Goal: Answer question/provide support

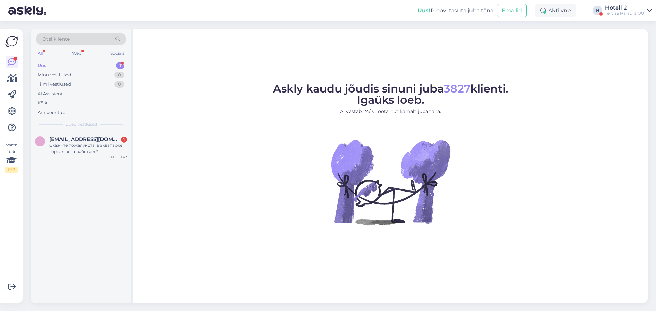
click at [117, 65] on div "1" at bounding box center [120, 65] width 9 height 7
click at [99, 152] on div "Скажите пожалуйста, в аквапарке горная река работает?" at bounding box center [88, 149] width 78 height 12
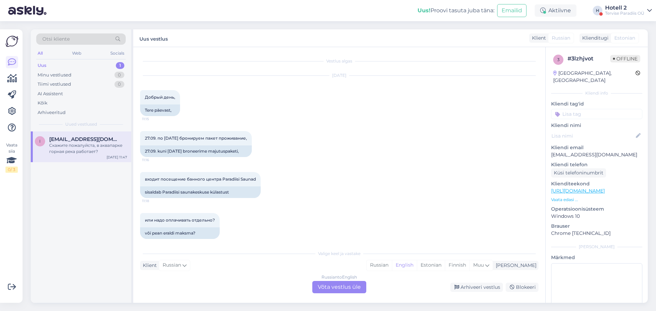
scroll to position [182, 0]
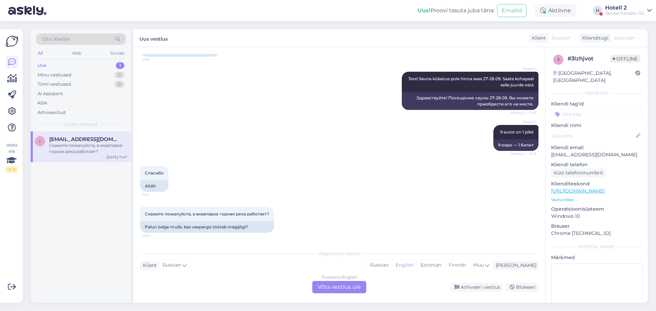
click at [334, 290] on div "Russian to English Võta vestlus üle" at bounding box center [339, 287] width 54 height 12
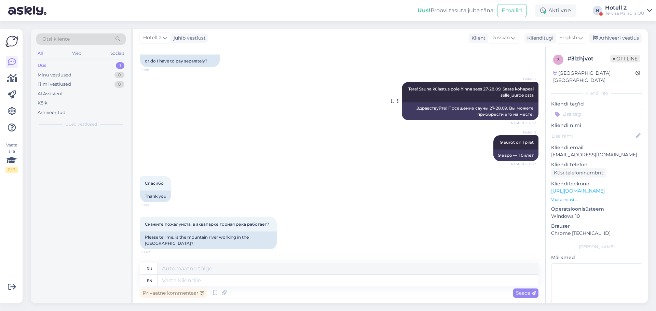
scroll to position [172, 0]
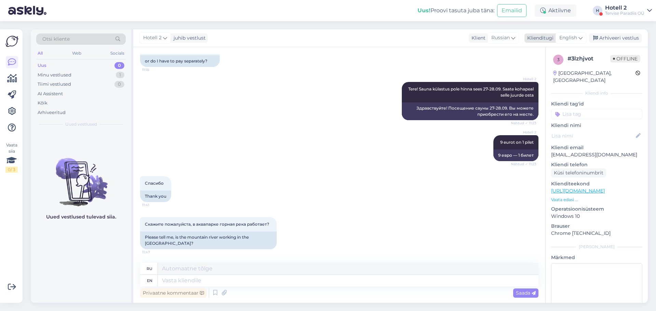
click at [574, 38] on span "English" at bounding box center [568, 38] width 18 height 8
type input "est"
click at [206, 276] on textarea at bounding box center [348, 281] width 381 height 12
type textarea "T"
type textarea "Т"
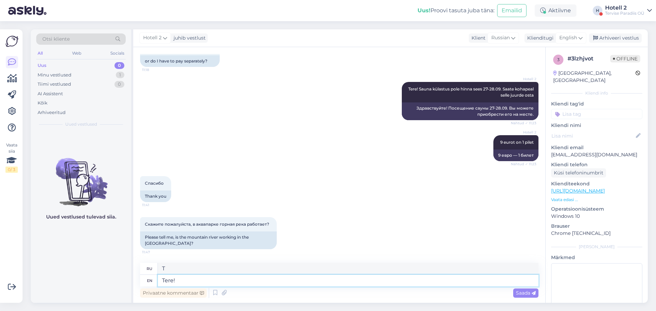
type textarea "Tere!"
type textarea "Вот!"
type textarea "Tere! J"
type textarea "Tere! [GEOGRAPHIC_DATA],"
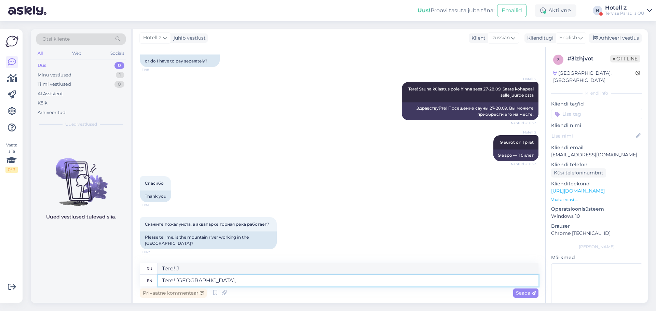
type textarea "Да, Джа,"
type textarea "Tere! Jah, töötavad"
click at [518, 293] on span "Saada" at bounding box center [526, 293] width 20 height 6
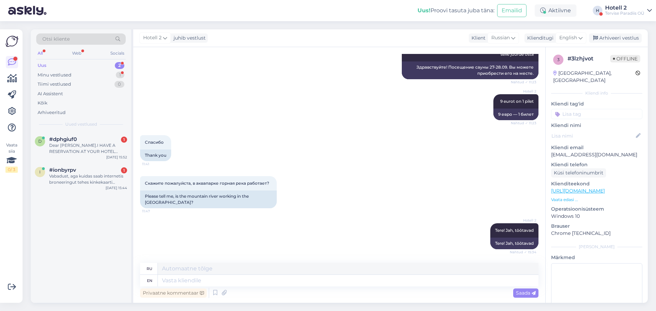
scroll to position [254, 0]
